Goal: Information Seeking & Learning: Learn about a topic

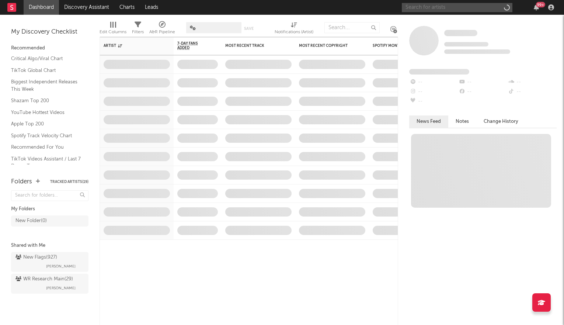
click at [440, 4] on input "text" at bounding box center [457, 7] width 111 height 9
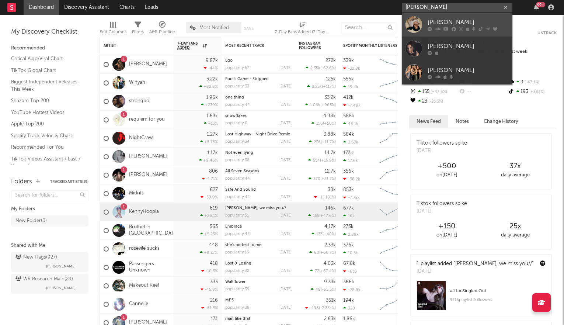
type input "[PERSON_NAME]"
click at [431, 25] on div "[PERSON_NAME]" at bounding box center [468, 22] width 81 height 9
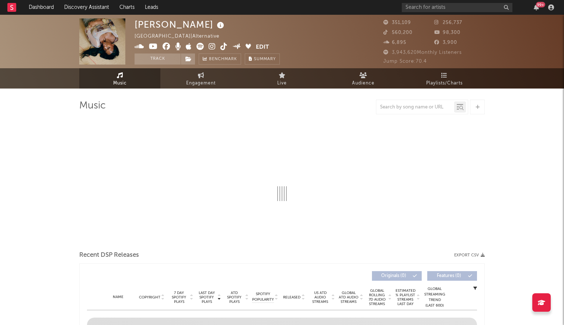
select select "6m"
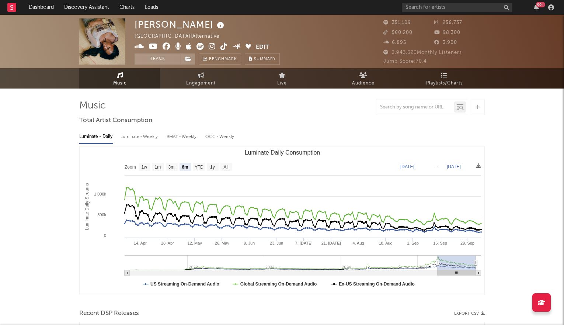
click at [181, 26] on div "[PERSON_NAME]" at bounding box center [180, 24] width 91 height 12
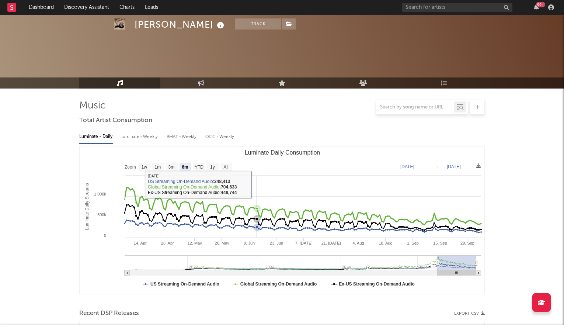
scroll to position [189, 0]
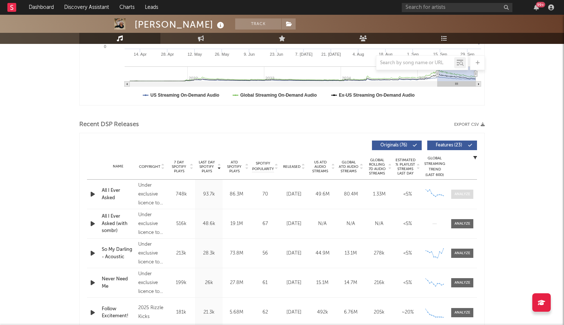
click at [457, 195] on div at bounding box center [463, 194] width 16 height 6
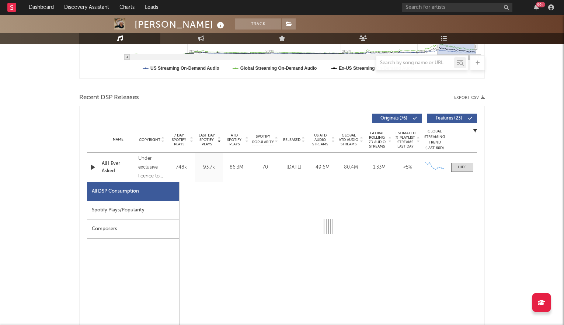
select select "6m"
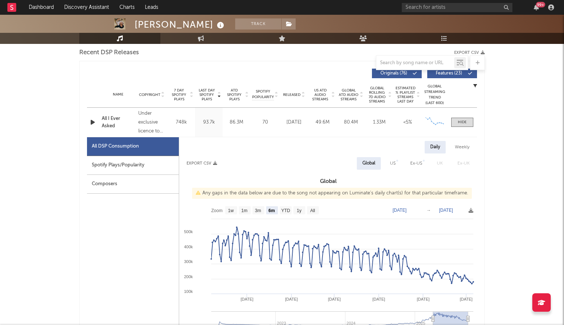
scroll to position [260, 0]
